Goal: Use online tool/utility: Utilize a website feature to perform a specific function

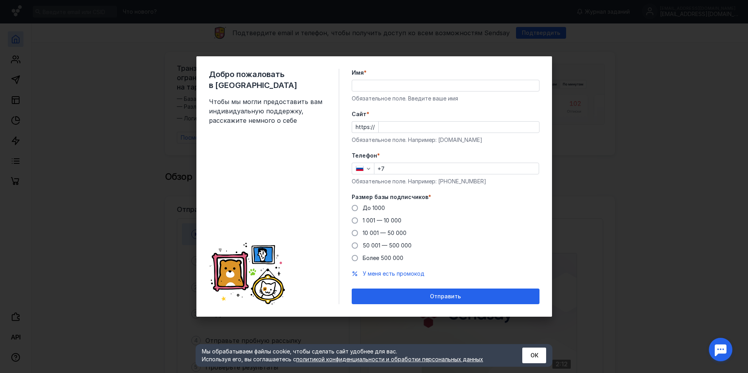
click at [387, 90] on input "Имя *" at bounding box center [445, 85] width 187 height 11
type input "[PERSON_NAME]"
click at [398, 129] on input "Cайт *" at bounding box center [459, 127] width 160 height 11
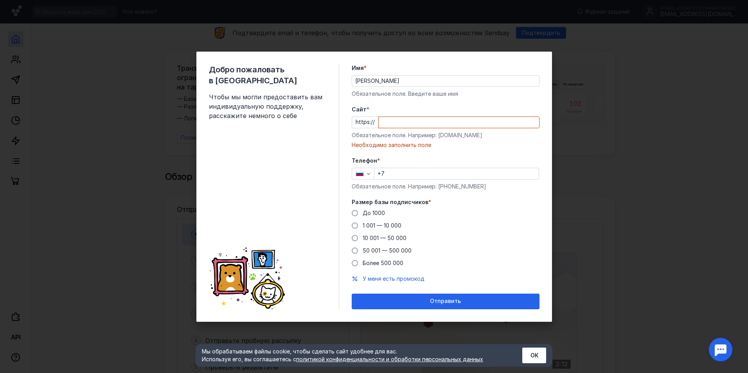
click at [443, 120] on input "Cайт *" at bounding box center [459, 122] width 160 height 11
paste input "@Dataib777_bot"
click at [387, 122] on input "@Dataib777_bot" at bounding box center [459, 122] width 160 height 11
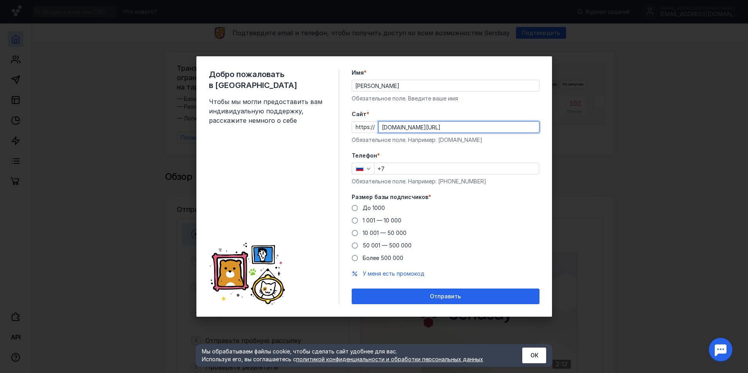
type input "[DOMAIN_NAME][URL]"
click at [401, 169] on input "+7" at bounding box center [456, 168] width 164 height 11
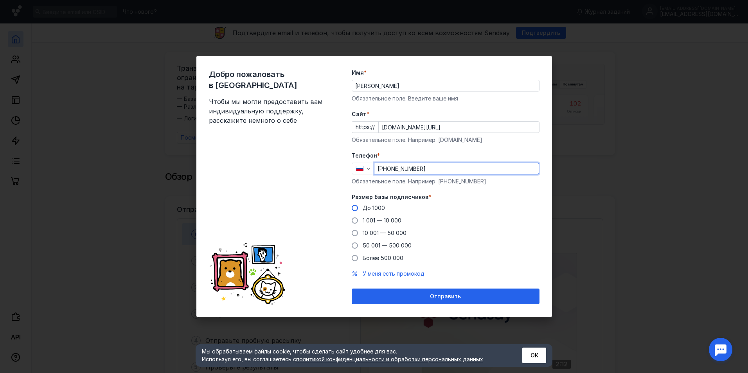
type input "[PHONE_NUMBER]"
click at [358, 210] on label "До 1000" at bounding box center [368, 208] width 33 height 8
click at [0, 0] on input "До 1000" at bounding box center [0, 0] width 0 height 0
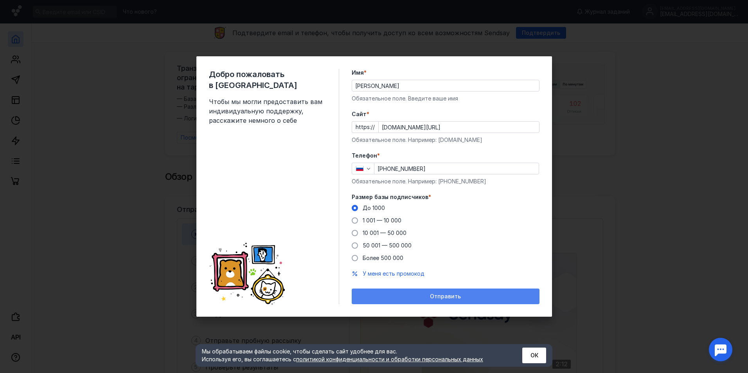
click at [443, 296] on span "Отправить" at bounding box center [445, 296] width 31 height 7
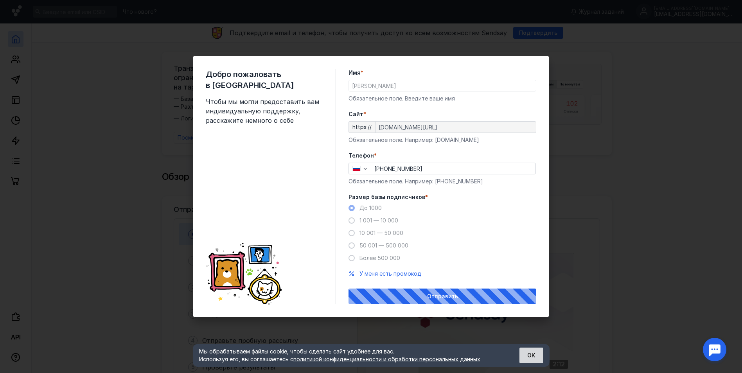
click at [538, 359] on button "ОК" at bounding box center [532, 356] width 24 height 16
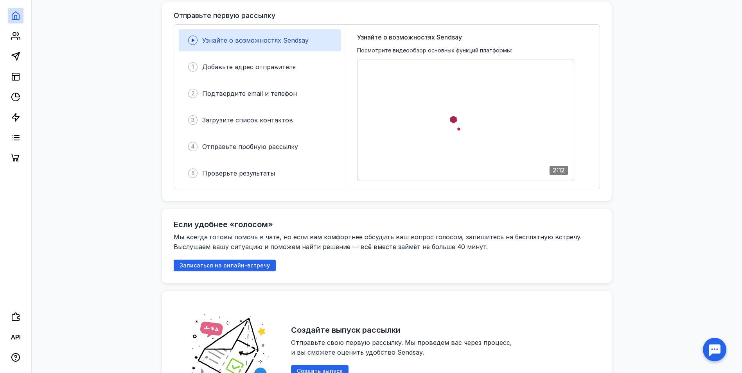
scroll to position [235, 0]
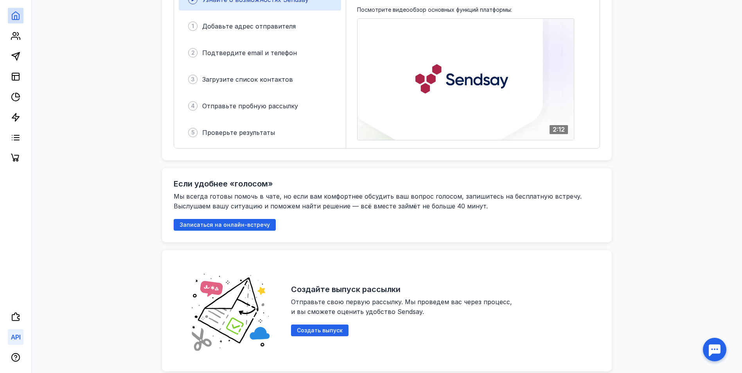
click at [11, 339] on icon at bounding box center [15, 337] width 9 height 9
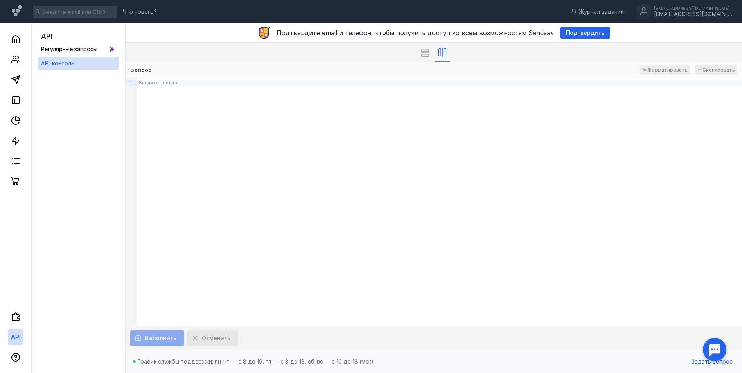
click at [165, 86] on div "Введите запрос" at bounding box center [439, 83] width 605 height 7
click at [426, 55] on icon at bounding box center [425, 53] width 9 height 8
click at [441, 55] on icon at bounding box center [443, 52] width 8 height 9
click at [158, 86] on div "Введите запрос" at bounding box center [439, 202] width 605 height 248
click at [218, 85] on div "Введите запрос" at bounding box center [439, 83] width 605 height 7
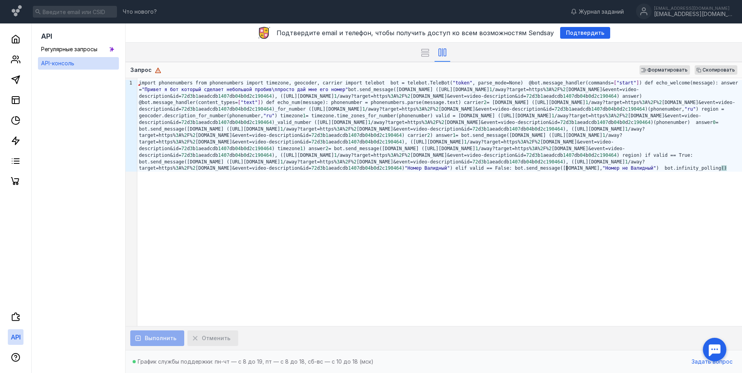
click at [187, 83] on div "import phonenumbers from phonenumbers import timezone, geocoder, carrier import…" at bounding box center [439, 126] width 605 height 92
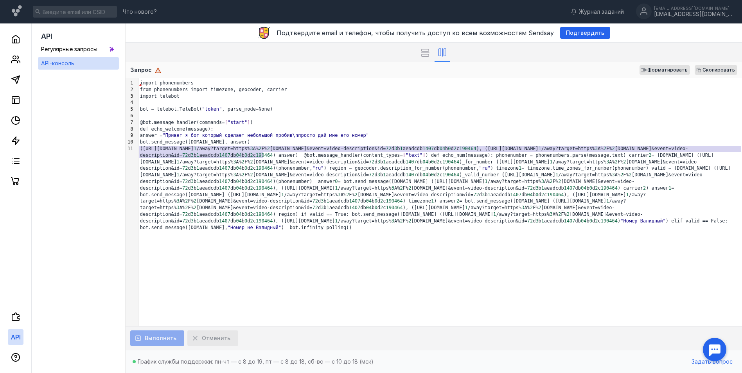
drag, startPoint x: 262, startPoint y: 155, endPoint x: 139, endPoint y: 150, distance: 123.3
click at [139, 150] on div "([URL][DOMAIN_NAME] 1 /away?target=https% 3 A% 2 F% 2 [DOMAIN_NAME]&event=video…" at bounding box center [441, 188] width 604 height 85
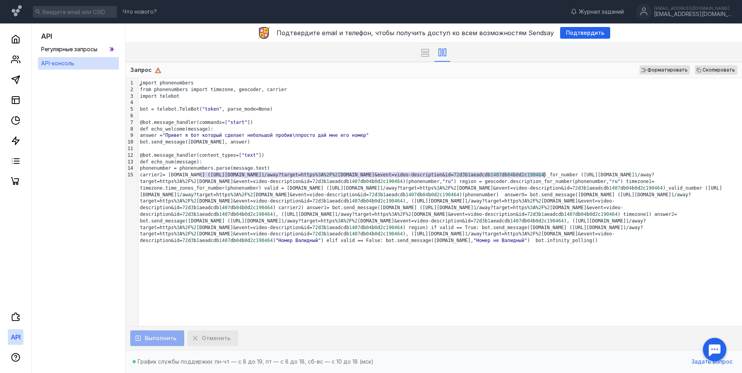
drag, startPoint x: 201, startPoint y: 175, endPoint x: 545, endPoint y: 175, distance: 343.5
click at [545, 175] on div "carrier 2 = [DOMAIN_NAME] ([URL][DOMAIN_NAME] 1 /away?target=https% 3 A% 2 F% 2…" at bounding box center [441, 208] width 604 height 72
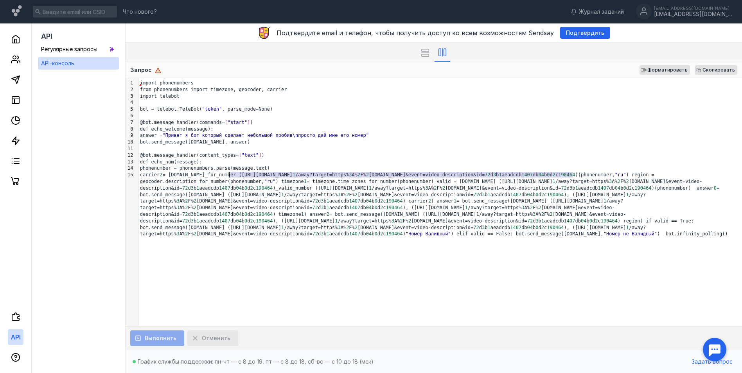
drag, startPoint x: 572, startPoint y: 174, endPoint x: 230, endPoint y: 178, distance: 342.8
click at [230, 178] on div "carrier 2 = [DOMAIN_NAME]_for_number ([URL][DOMAIN_NAME] 1 /away?target=https% …" at bounding box center [441, 205] width 604 height 66
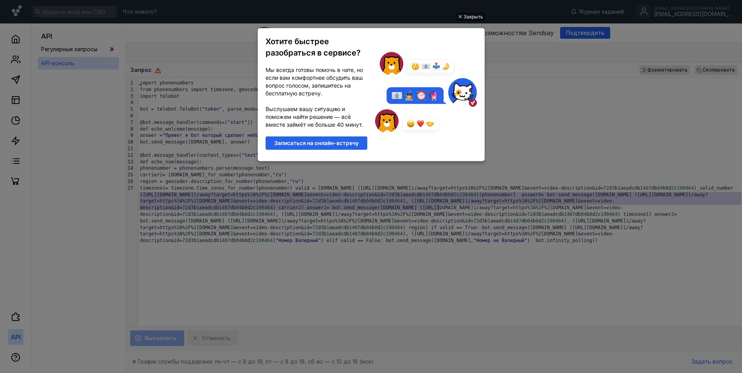
drag, startPoint x: 139, startPoint y: 194, endPoint x: 455, endPoint y: 139, distance: 320.9
click at [466, 14] on div "Закрыть" at bounding box center [474, 17] width 20 height 9
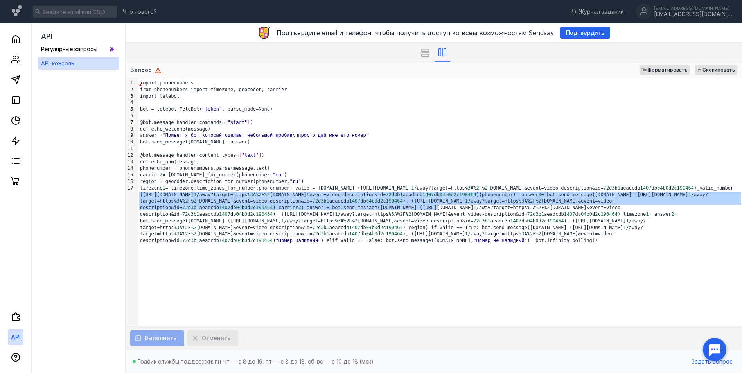
click at [540, 201] on div "timezone 1 = timezone.time_zones_for_number(phonenumber) valid = [DOMAIN_NAME] …" at bounding box center [441, 214] width 604 height 59
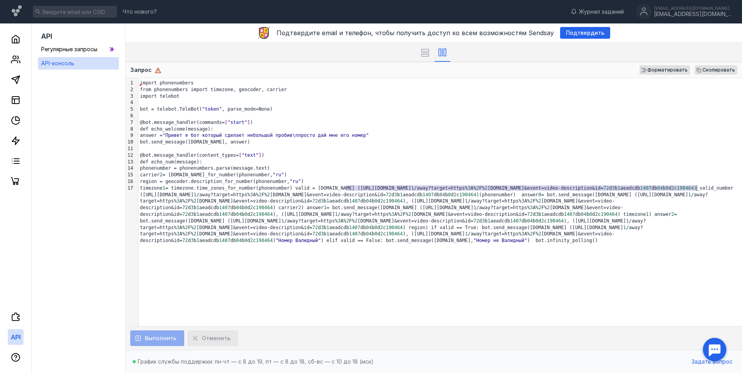
drag, startPoint x: 346, startPoint y: 187, endPoint x: 696, endPoint y: 192, distance: 350.2
click at [696, 192] on div "timezone 1 = timezone.time_zones_for_number(phonenumber) valid = [DOMAIN_NAME] …" at bounding box center [441, 214] width 604 height 59
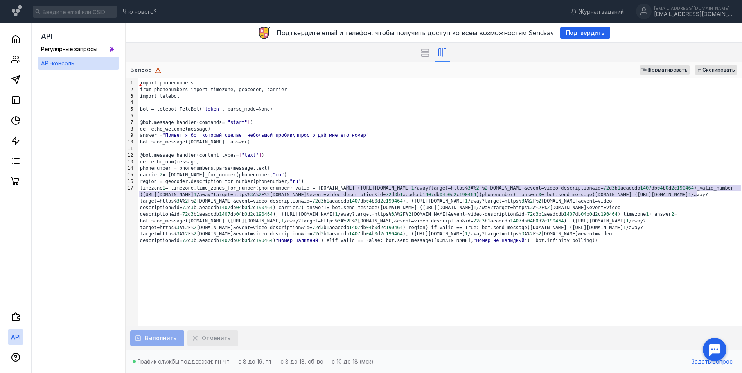
click at [695, 188] on div "timezone 1 = timezone.time_zones_for_number(phonenumber) valid = [DOMAIN_NAME] …" at bounding box center [441, 214] width 604 height 59
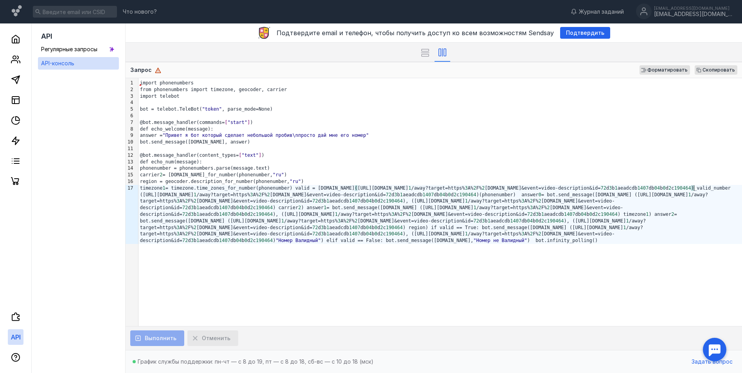
click at [694, 187] on span ")" at bounding box center [692, 187] width 3 height 5
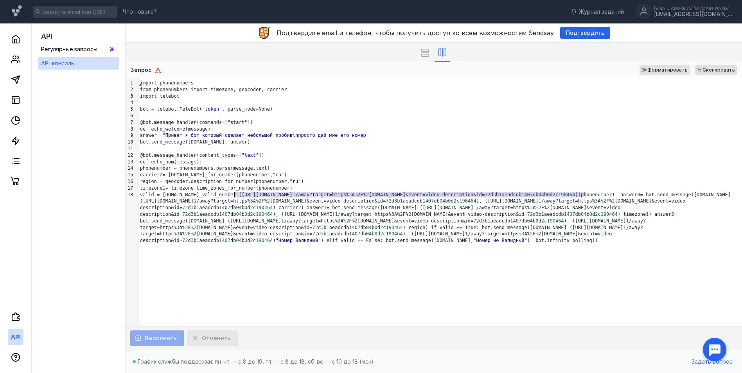
drag, startPoint x: 585, startPoint y: 193, endPoint x: 235, endPoint y: 195, distance: 350.2
click at [235, 195] on div "valid = [DOMAIN_NAME]_valid_number ([URL][DOMAIN_NAME] 1 /away?target=https% 3 …" at bounding box center [441, 218] width 604 height 52
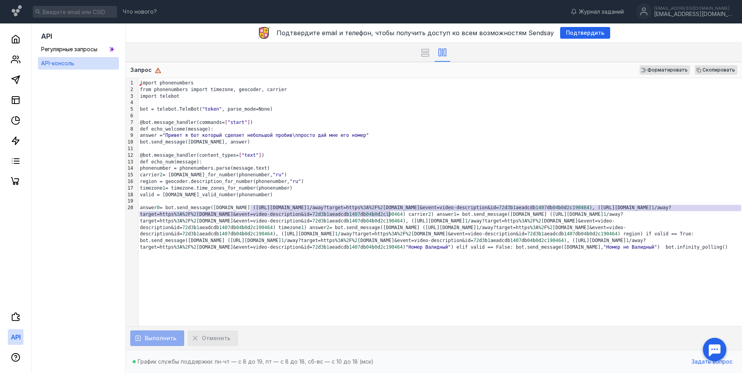
drag, startPoint x: 250, startPoint y: 207, endPoint x: 389, endPoint y: 216, distance: 139.2
click at [389, 216] on div "answer 0 = bot.send_message([DOMAIN_NAME] ([URL][DOMAIN_NAME] 1 /away?target=ht…" at bounding box center [441, 228] width 604 height 46
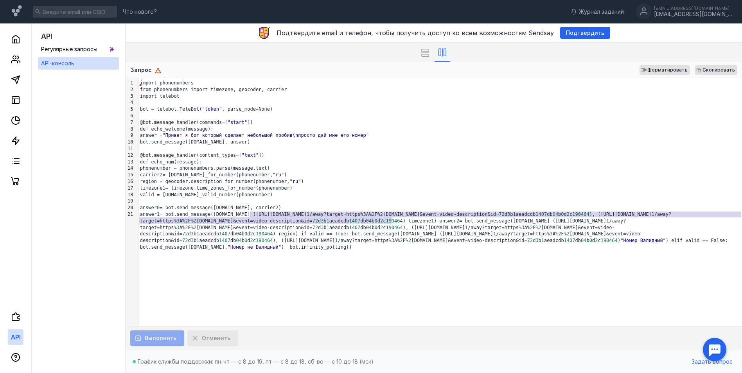
drag, startPoint x: 392, startPoint y: 221, endPoint x: 251, endPoint y: 215, distance: 141.0
click at [251, 215] on div "answer 1 = bot.send_message([DOMAIN_NAME] ([URL][DOMAIN_NAME] 1 /away?target=ht…" at bounding box center [441, 231] width 604 height 40
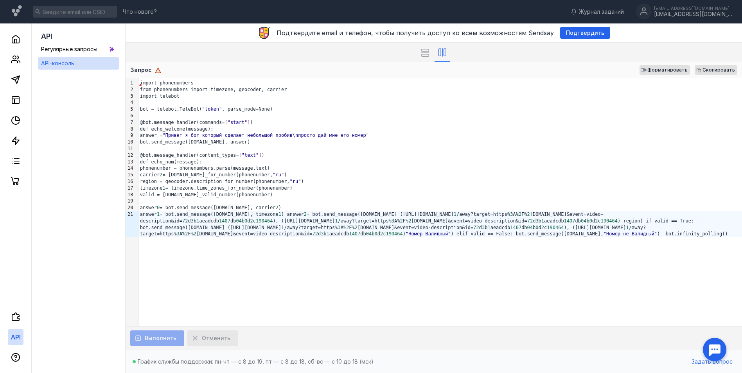
click at [281, 214] on div "answer 1 = bot.send_message([DOMAIN_NAME], timezone 1 ) answer 2 = bot.send_mes…" at bounding box center [441, 224] width 604 height 26
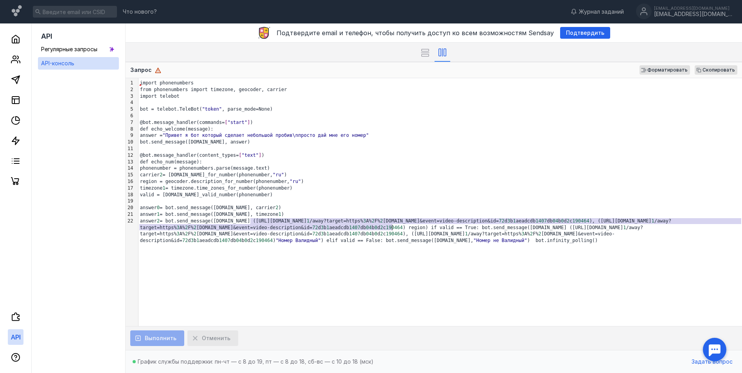
drag, startPoint x: 250, startPoint y: 221, endPoint x: 392, endPoint y: 228, distance: 142.6
click at [392, 228] on div "answer 2 = bot.send_message([DOMAIN_NAME] ([URL][DOMAIN_NAME] 1 /away?target=ht…" at bounding box center [441, 231] width 604 height 26
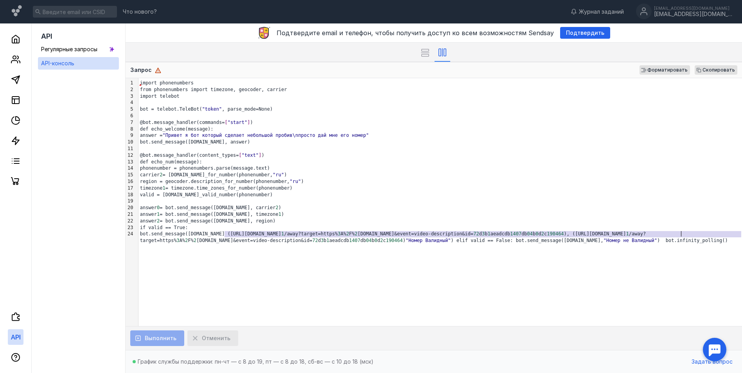
drag, startPoint x: 224, startPoint y: 234, endPoint x: 682, endPoint y: 236, distance: 458.2
click at [682, 236] on div "bot.send_message([DOMAIN_NAME] ([URL][DOMAIN_NAME] 1 /away?target=https% 3 A% 2…" at bounding box center [441, 237] width 604 height 13
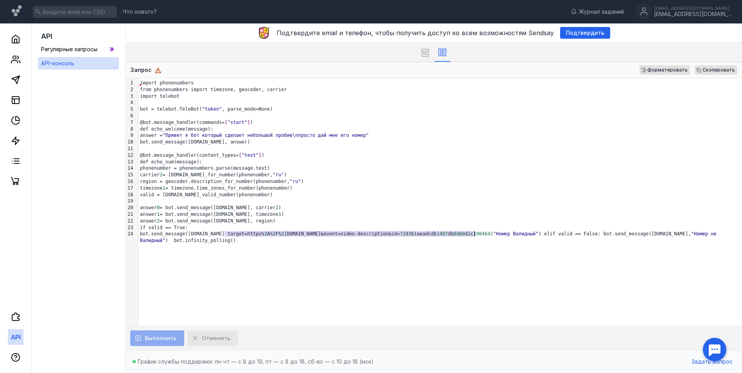
drag, startPoint x: 224, startPoint y: 233, endPoint x: 475, endPoint y: 231, distance: 251.2
click at [475, 231] on div "bot.send_message([DOMAIN_NAME] target=https% 3 A% 2 F% 2 [DOMAIN_NAME]&event=vi…" at bounding box center [441, 237] width 604 height 13
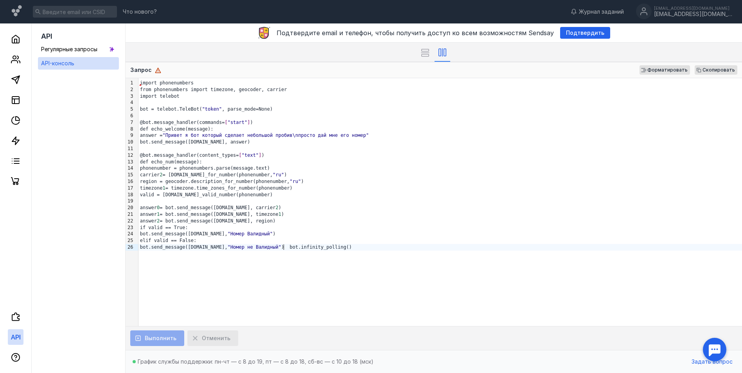
drag, startPoint x: 284, startPoint y: 247, endPoint x: 292, endPoint y: 260, distance: 15.0
click at [284, 248] on div "bot.send_message([DOMAIN_NAME], "Номер не Валидный" ) bot.infinity_polling()" at bounding box center [441, 247] width 604 height 7
click at [217, 295] on div "import phonenumbers from phonenumbers import timezone, geocoder, carrier import…" at bounding box center [441, 202] width 604 height 248
click at [240, 262] on div "bot.infinity_polling ( )" at bounding box center [441, 260] width 604 height 7
click at [148, 83] on div "import phonenumbers" at bounding box center [441, 83] width 604 height 7
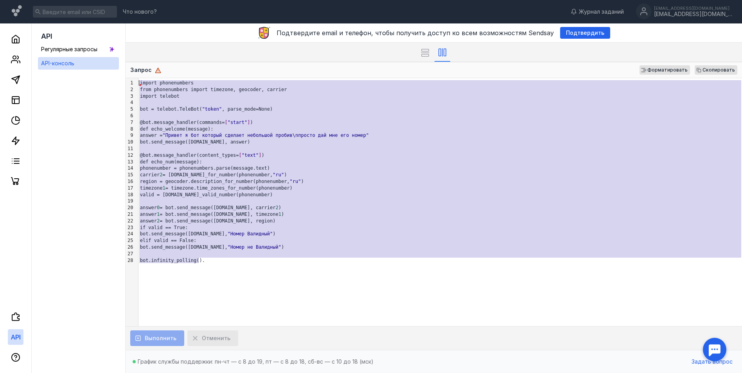
drag, startPoint x: 216, startPoint y: 264, endPoint x: 138, endPoint y: 85, distance: 194.9
click at [139, 85] on div "import phonenumbers from phonenumbers import timezone, geocoder, carrier import…" at bounding box center [441, 202] width 604 height 248
copy div "loremi dolorsitamet cons adipiscingel seddoe temporin, utlabore, etdolor magnaa…"
